Goal: Ask a question

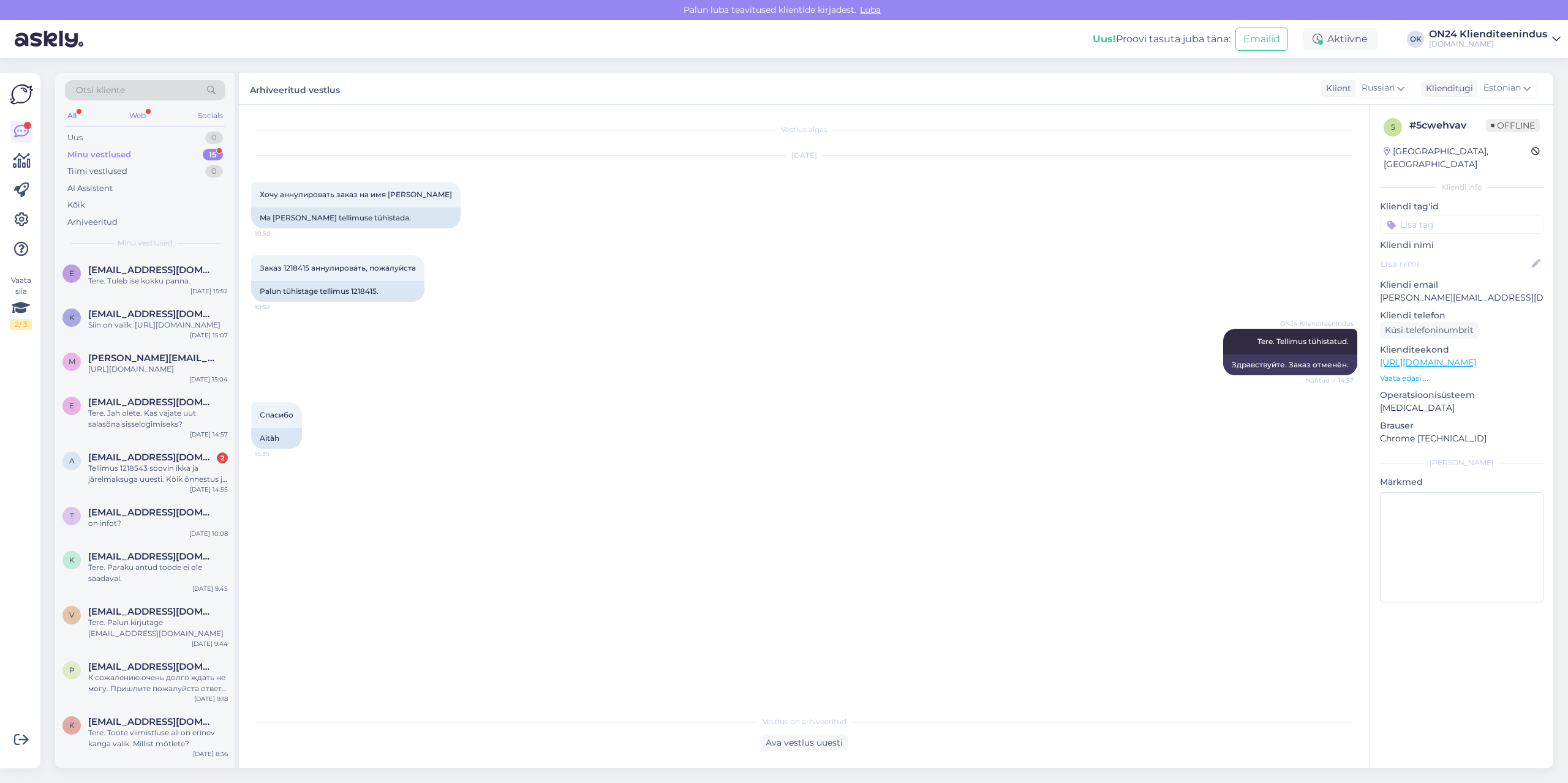
click at [139, 485] on div "Tellimus 1218543 soovin ikka ja järelmaksuga uuesti. Kõik õnnestus ja ootan kau…" at bounding box center [158, 474] width 140 height 22
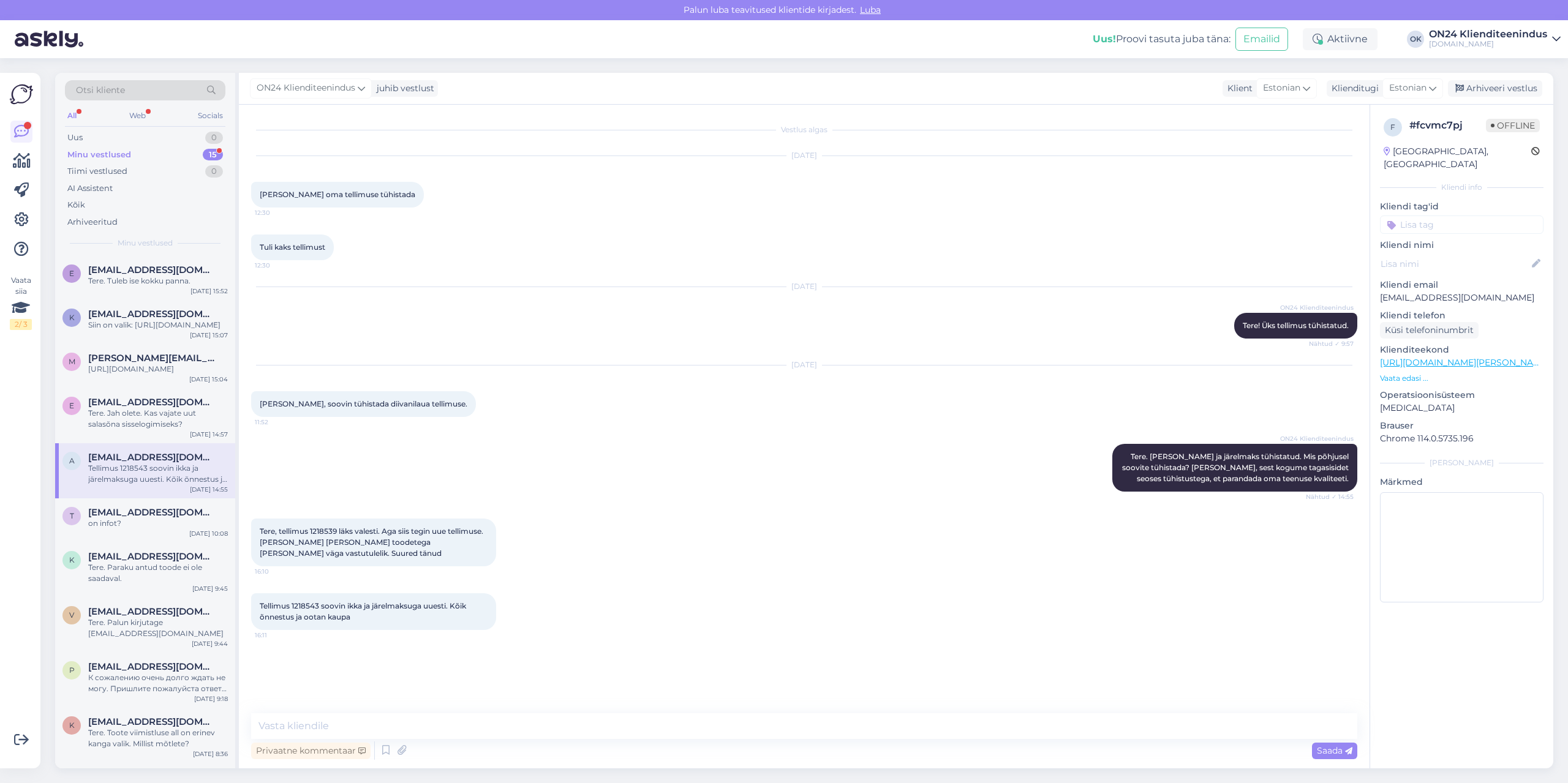
click at [324, 530] on span "Tere, tellimus 1218539 läks valesti. Aga siis tegin uue tellimuse. [PERSON_NAME…" at bounding box center [372, 542] width 225 height 31
copy span "1218539"
click at [299, 609] on span "Tellimus 1218543 soovin ikka ja järelmaksuga uuesti. Kõik õnnestus ja ootan kau…" at bounding box center [364, 611] width 209 height 21
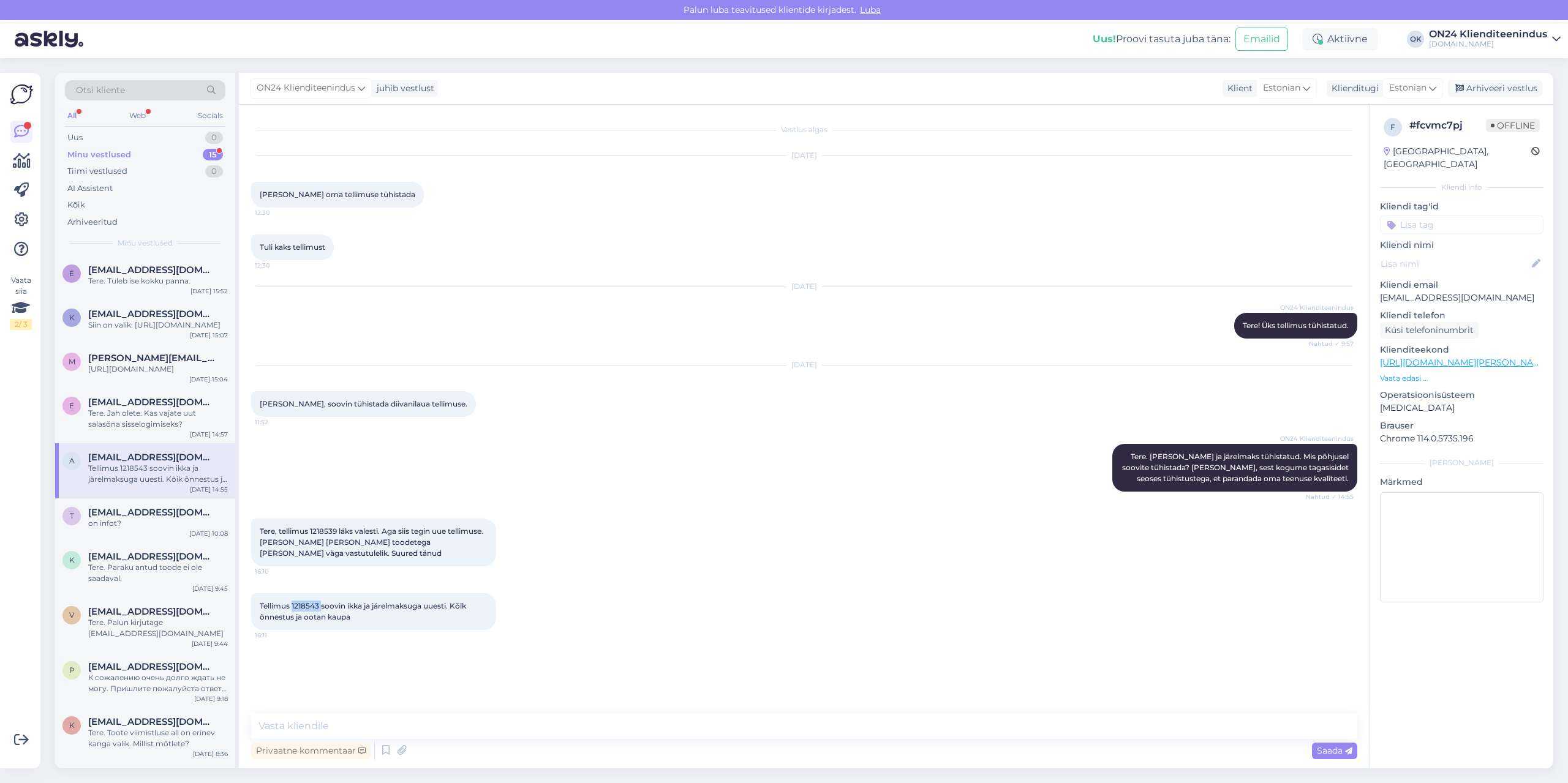
copy span "1218543"
click at [305, 605] on span "Tellimus 1218543 soovin ikka ja järelmaksuga uuesti. Kõik õnnestus ja ootan kau…" at bounding box center [364, 611] width 209 height 21
click at [324, 531] on span "Tere, tellimus 1218539 läks valesti. Aga siis tegin uue tellimuse. [PERSON_NAME…" at bounding box center [372, 542] width 225 height 31
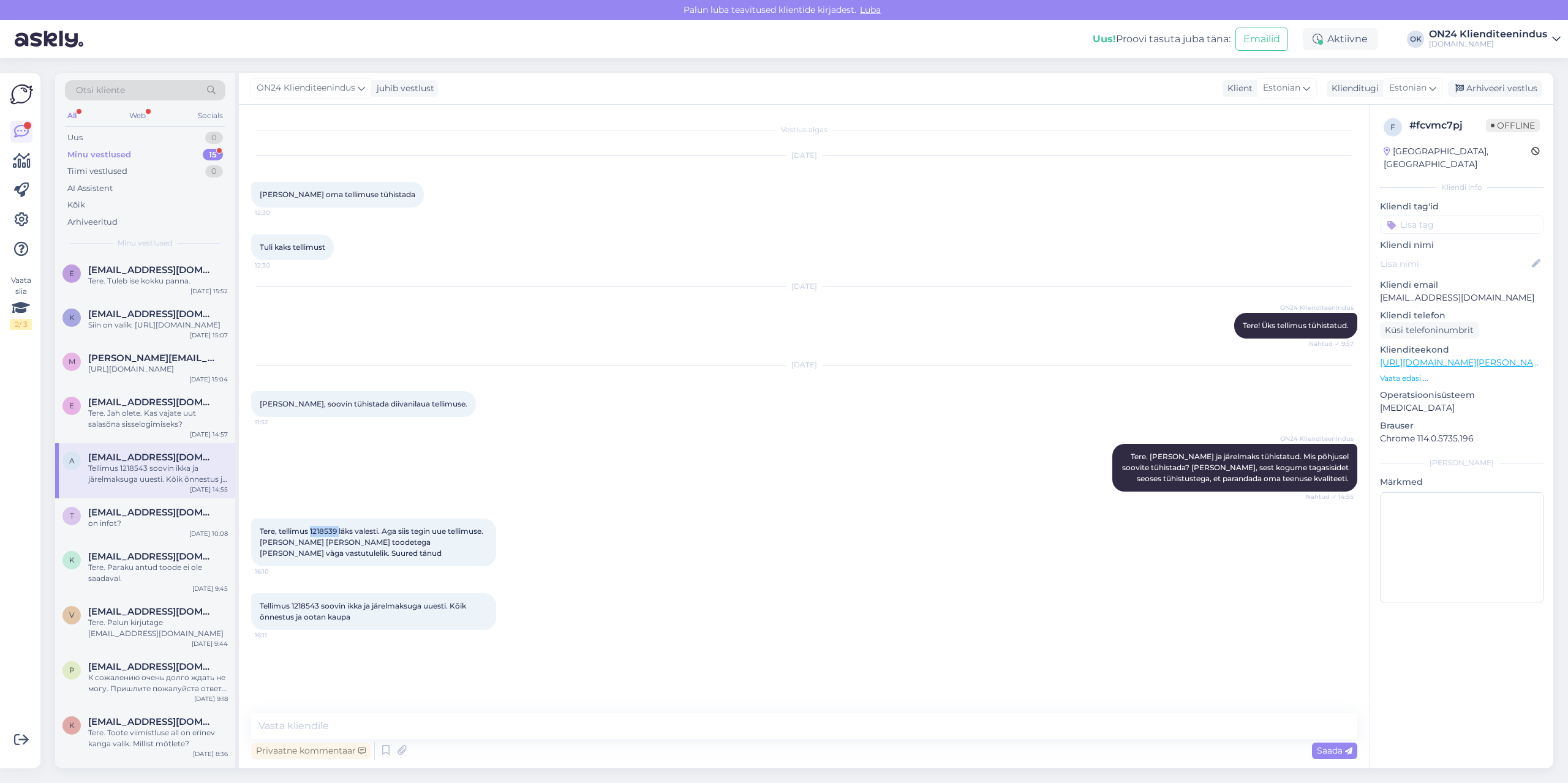
copy span "1218539"
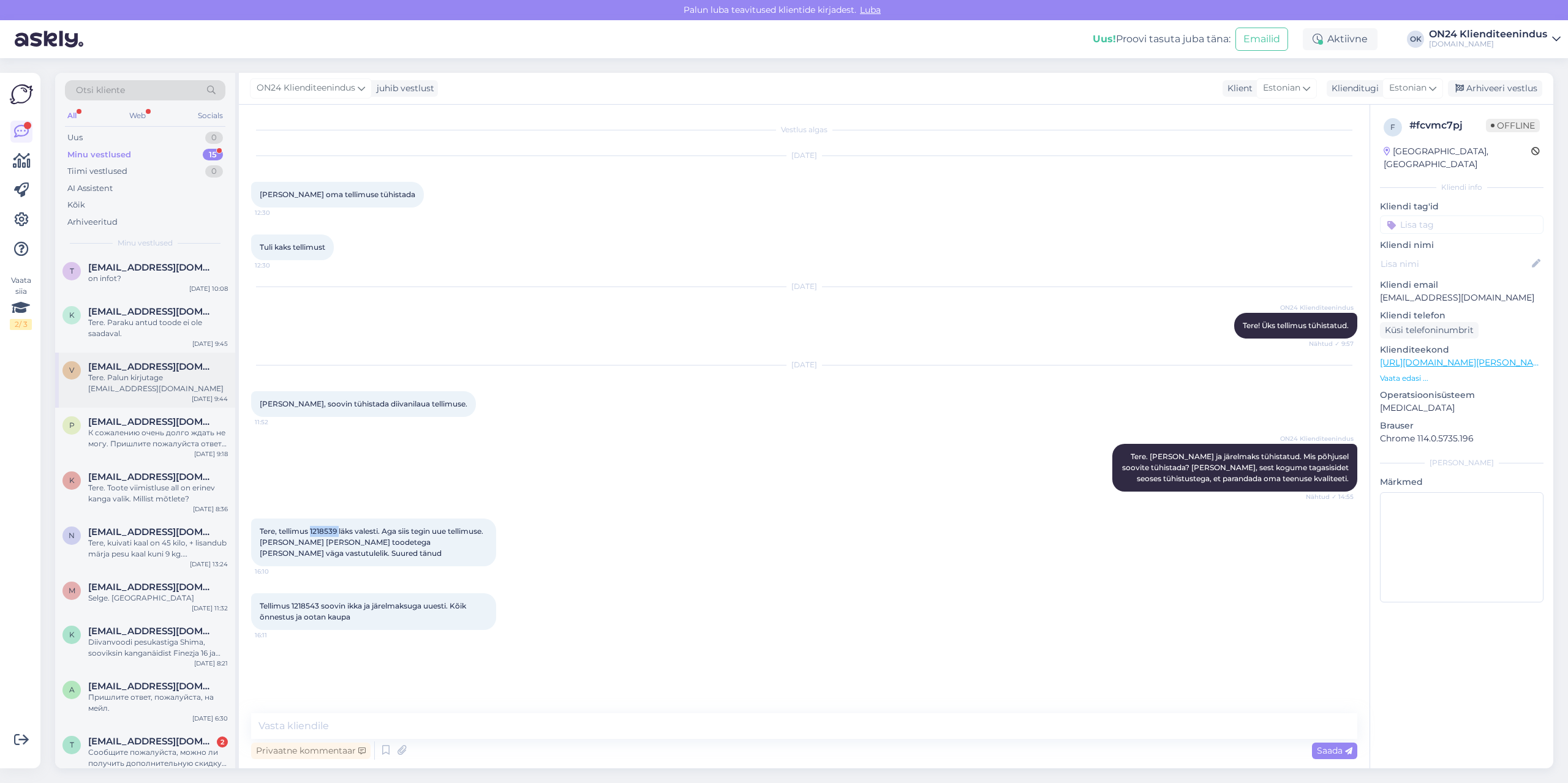
scroll to position [271, 0]
